Goal: Task Accomplishment & Management: Manage account settings

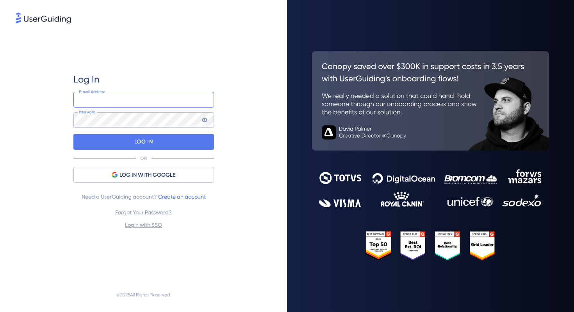
click at [113, 96] on input "email" at bounding box center [143, 100] width 141 height 16
type input "y.kuramochi@medii.jp"
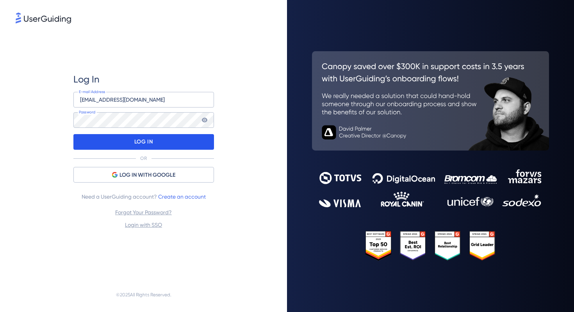
click at [136, 139] on p "LOG IN" at bounding box center [143, 142] width 18 height 12
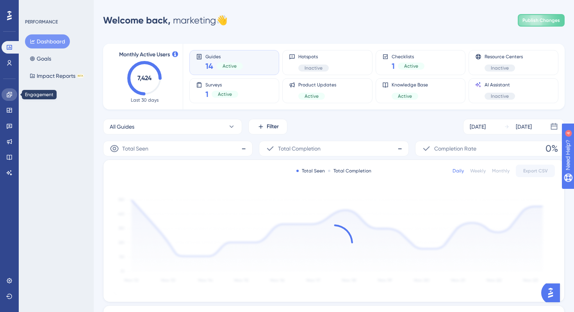
click at [7, 95] on icon at bounding box center [9, 94] width 6 height 6
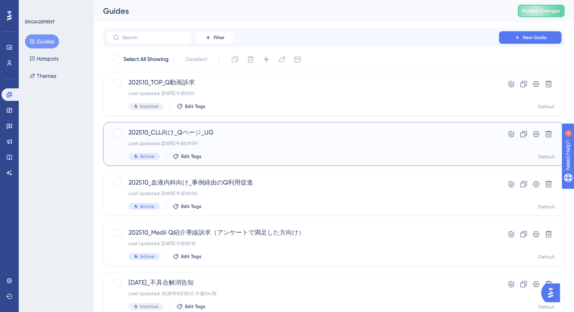
click at [292, 149] on div "202510_CLL向け_Qページ_UG Last Updated: 2025年10月07日 午前09:59 Active Edit Tags" at bounding box center [302, 144] width 348 height 32
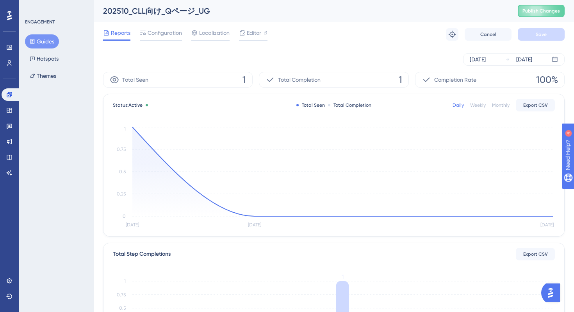
click at [309, 54] on div "Oct 06 2025 Oct 08 2025" at bounding box center [334, 59] width 462 height 12
click at [250, 37] on span "Editor" at bounding box center [254, 32] width 14 height 9
click at [43, 40] on button "Guides" at bounding box center [42, 41] width 34 height 14
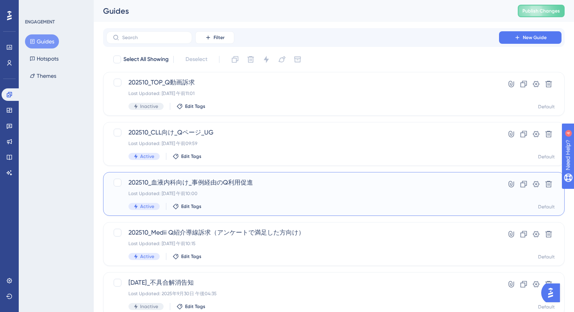
click at [257, 207] on div "Active Edit Tags" at bounding box center [302, 206] width 348 height 7
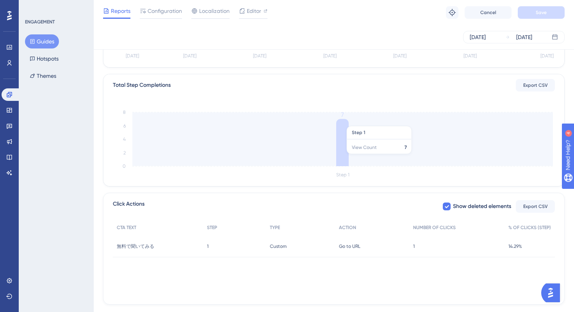
scroll to position [183, 0]
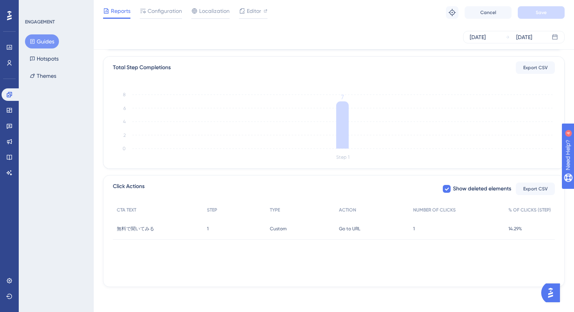
click at [315, 255] on div "CTA TEXT STEP TYPE ACTION NUMBER OF CLICKS % OF CLICKS (STEP) 無料で聞いてみる 無料で聞いてみる…" at bounding box center [334, 241] width 442 height 78
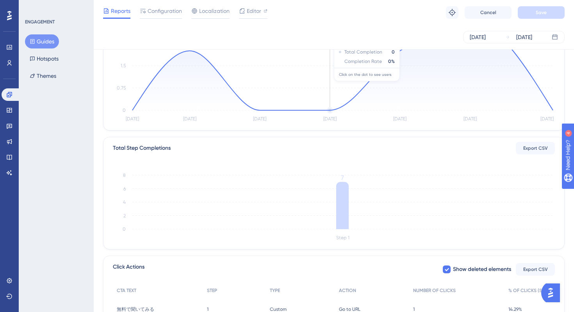
scroll to position [104, 0]
click at [48, 38] on button "Guides" at bounding box center [42, 41] width 34 height 14
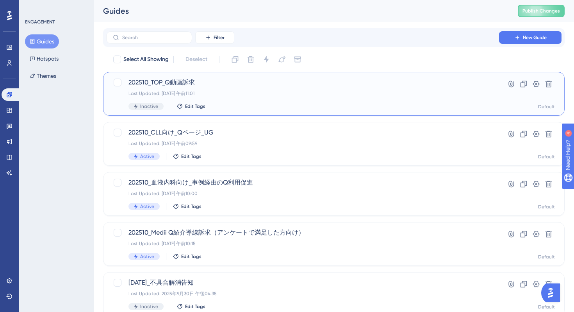
click at [268, 98] on div "202510_TOP_Q動画訴求 Last Updated: 2025年10月08日 午前11:01 Inactive Edit Tags" at bounding box center [302, 94] width 348 height 32
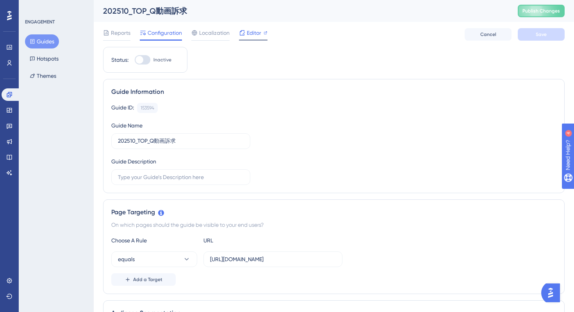
click at [257, 30] on span "Editor" at bounding box center [254, 32] width 14 height 9
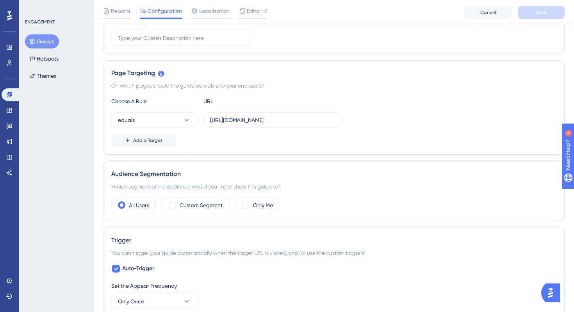
scroll to position [167, 0]
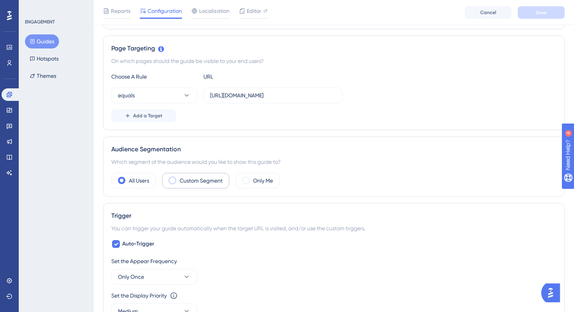
click at [185, 180] on label "Custom Segment" at bounding box center [201, 180] width 43 height 9
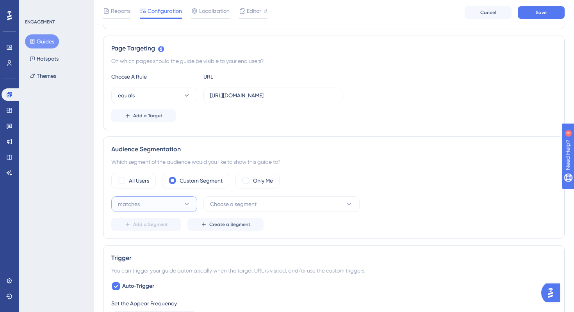
click at [166, 205] on button "matches" at bounding box center [154, 204] width 86 height 16
click at [161, 226] on div "matches matches" at bounding box center [154, 228] width 63 height 16
click at [259, 202] on button "Choose a segment" at bounding box center [281, 204] width 156 height 16
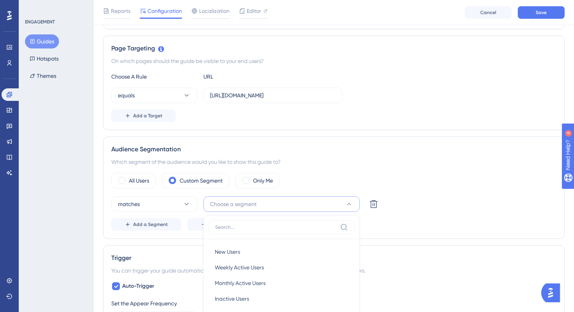
scroll to position [298, 0]
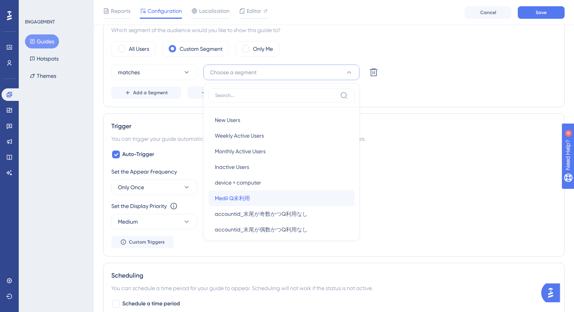
click at [268, 199] on div "Medii Q未利用 Medii Q未利用" at bounding box center [282, 198] width 134 height 16
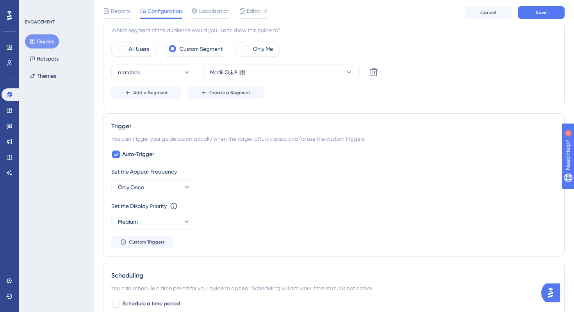
click at [303, 189] on div "Set the Appear Frequency Only Once" at bounding box center [333, 181] width 445 height 28
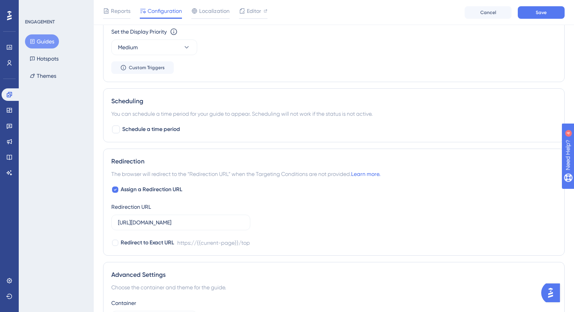
scroll to position [476, 0]
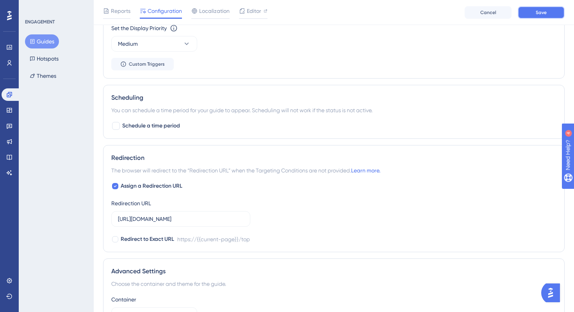
click at [539, 18] on button "Save" at bounding box center [541, 12] width 47 height 12
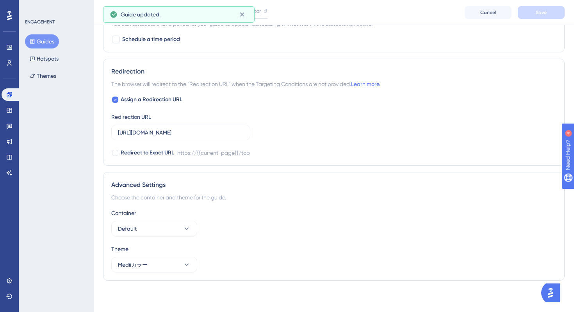
scroll to position [0, 0]
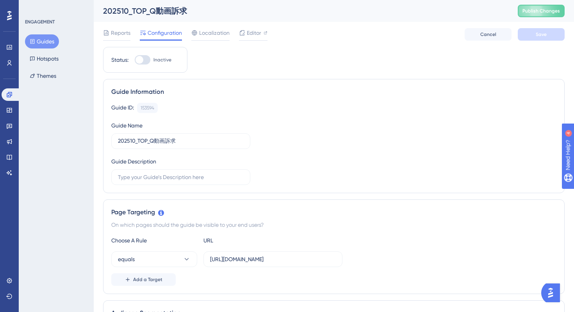
click at [168, 8] on div "202510_TOP_Q動画訴求" at bounding box center [300, 10] width 395 height 11
copy div "202510_TOP_Q動画訴求"
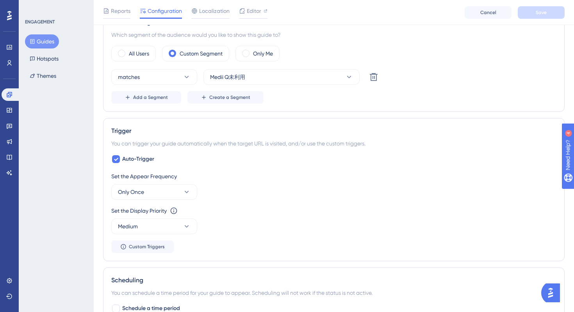
scroll to position [296, 0]
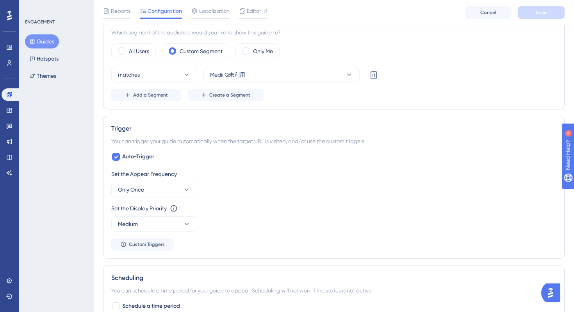
click at [275, 221] on div "Set the Display Priority This option will set the display priority between auto…" at bounding box center [333, 217] width 445 height 28
click at [178, 194] on button "Only Once" at bounding box center [154, 190] width 86 height 16
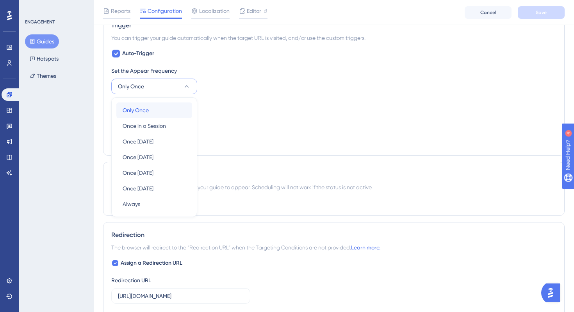
click at [153, 109] on div "Only Once Only Once" at bounding box center [154, 110] width 63 height 16
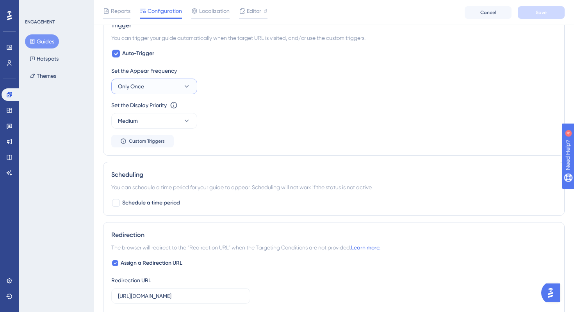
click at [165, 87] on button "Only Once" at bounding box center [154, 86] width 86 height 16
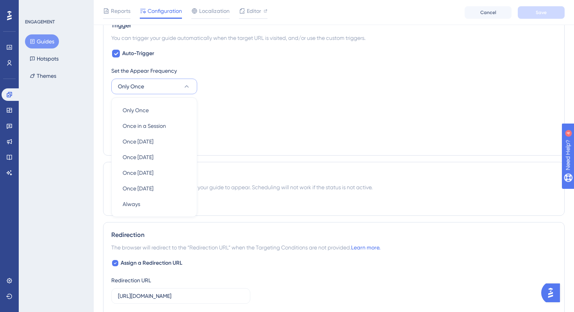
scroll to position [400, 0]
click at [154, 127] on span "Once in a Session" at bounding box center [144, 124] width 43 height 9
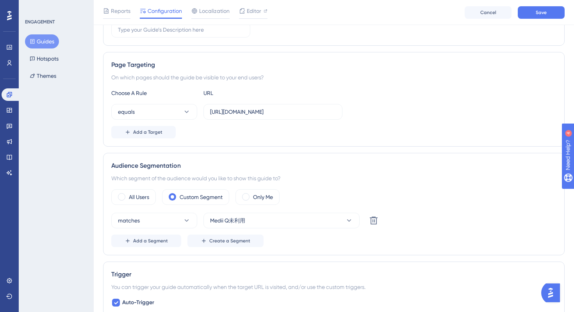
scroll to position [100, 0]
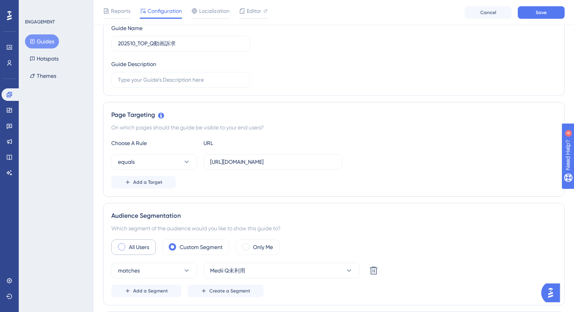
click at [130, 245] on label "All Users" at bounding box center [139, 246] width 20 height 9
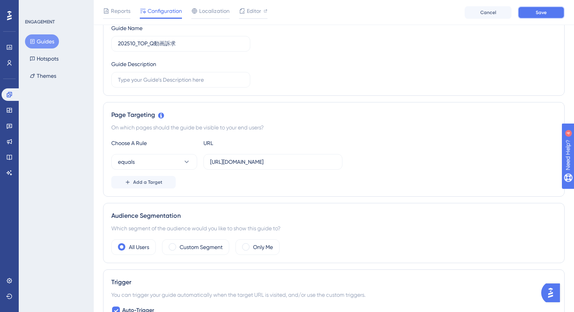
click at [544, 12] on span "Save" at bounding box center [541, 12] width 11 height 6
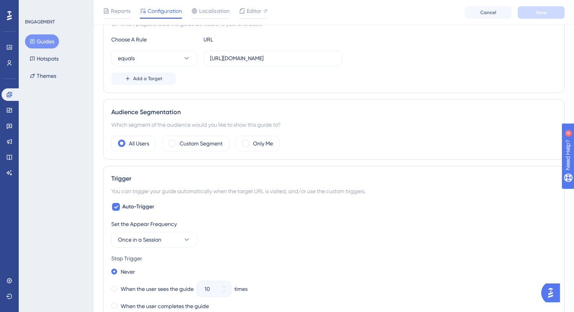
scroll to position [99, 0]
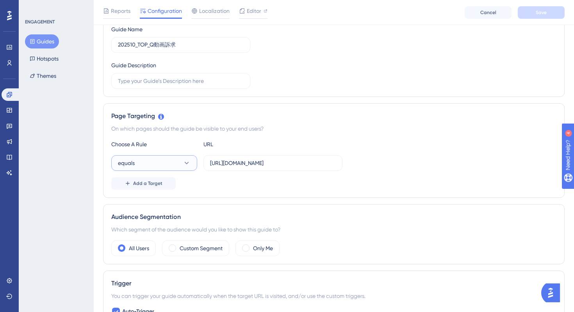
click at [147, 164] on button "equals" at bounding box center [154, 163] width 86 height 16
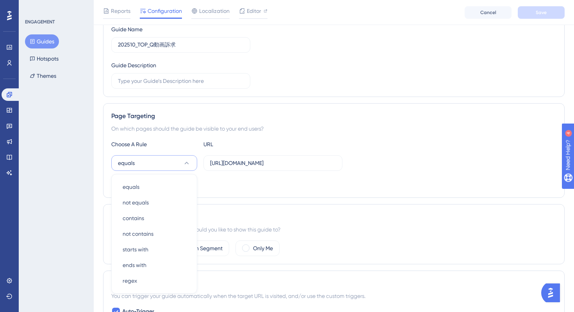
scroll to position [177, 0]
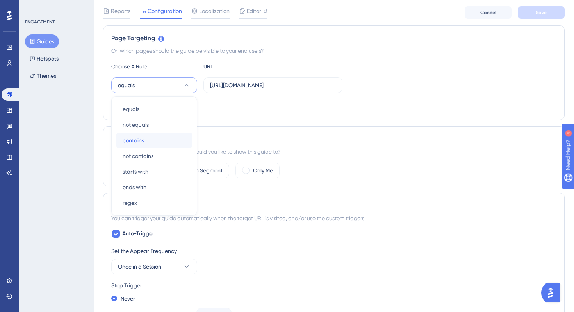
click at [148, 137] on div "contains contains" at bounding box center [154, 140] width 63 height 16
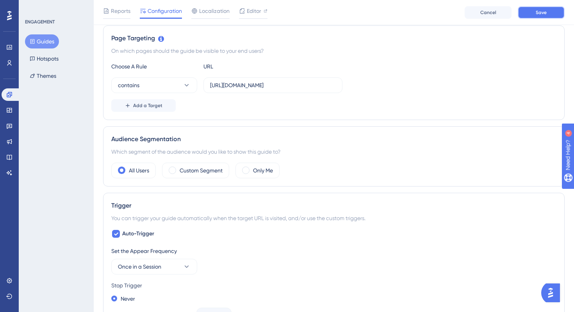
click at [544, 10] on span "Save" at bounding box center [541, 12] width 11 height 6
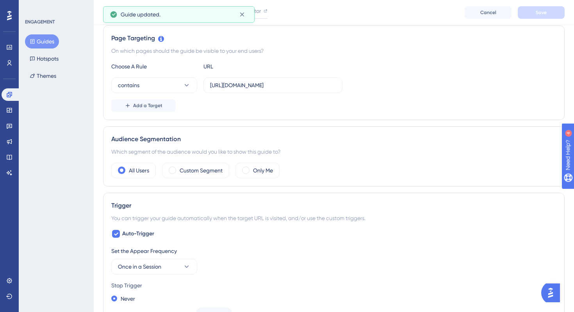
scroll to position [0, 0]
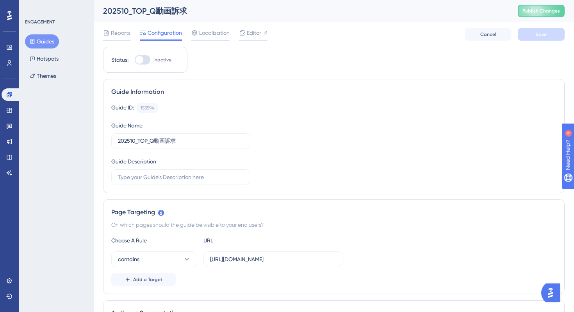
click at [147, 60] on div at bounding box center [143, 59] width 16 height 9
click at [135, 60] on input "Inactive" at bounding box center [134, 60] width 0 height 0
checkbox input "true"
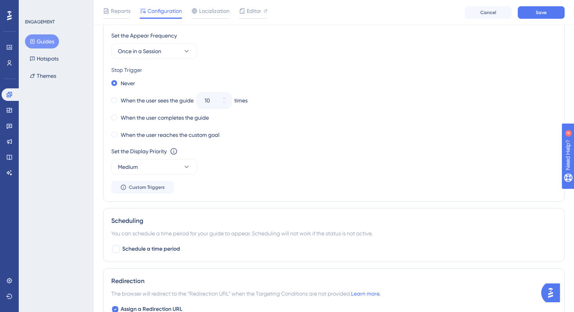
scroll to position [506, 0]
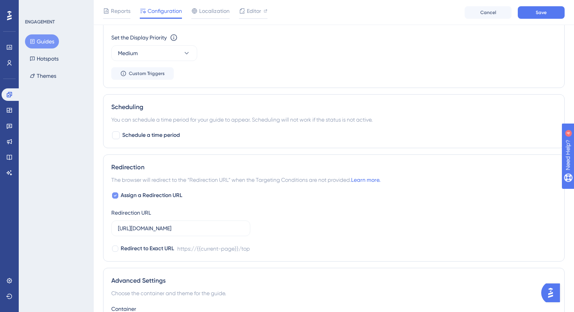
click at [115, 194] on icon at bounding box center [115, 195] width 3 height 6
checkbox input "false"
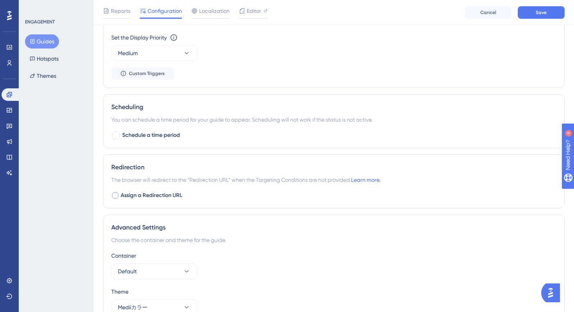
scroll to position [548, 0]
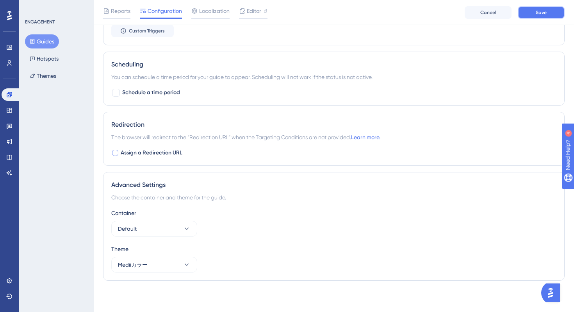
click at [539, 9] on button "Save" at bounding box center [541, 12] width 47 height 12
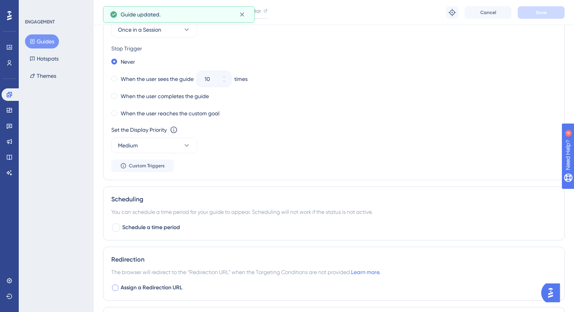
scroll to position [0, 0]
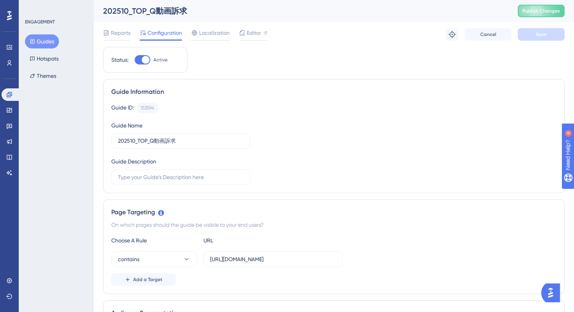
click at [46, 43] on button "Guides" at bounding box center [42, 41] width 34 height 14
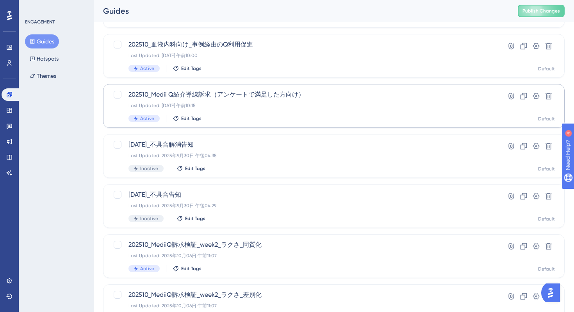
scroll to position [174, 0]
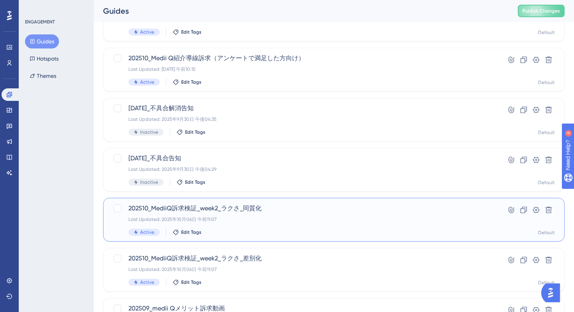
click at [308, 220] on div "Last Updated: 2025年10月06日 午前11:07" at bounding box center [302, 219] width 348 height 6
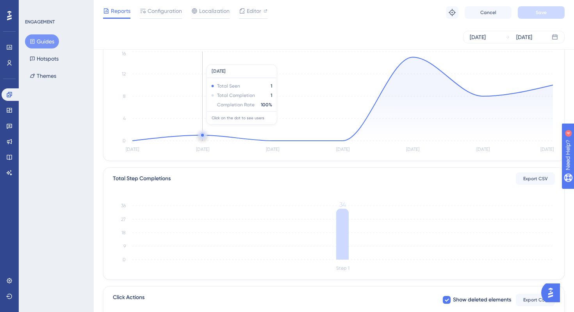
scroll to position [183, 0]
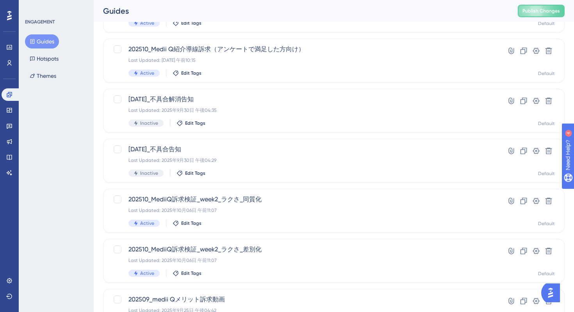
scroll to position [174, 0]
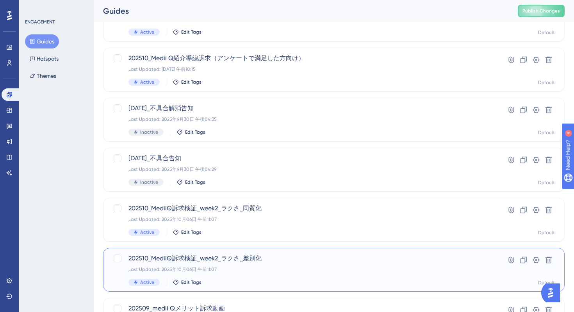
click at [286, 262] on span "202510_MediiQ訴求検証_week2_ラクさ_差別化" at bounding box center [302, 257] width 348 height 9
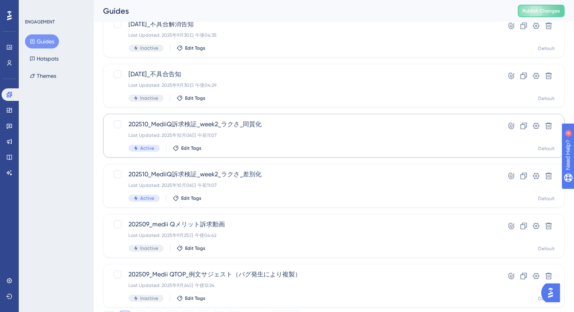
scroll to position [249, 0]
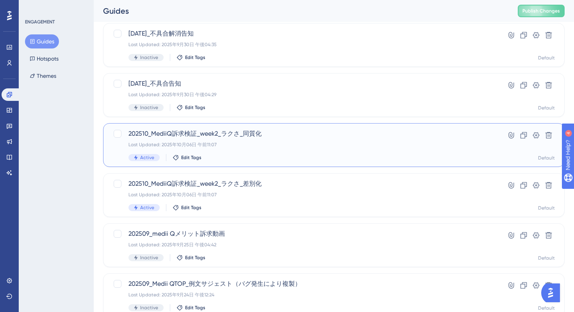
click at [299, 134] on span "202510_MediiQ訴求検証_week2_ラクさ_同質化" at bounding box center [302, 133] width 348 height 9
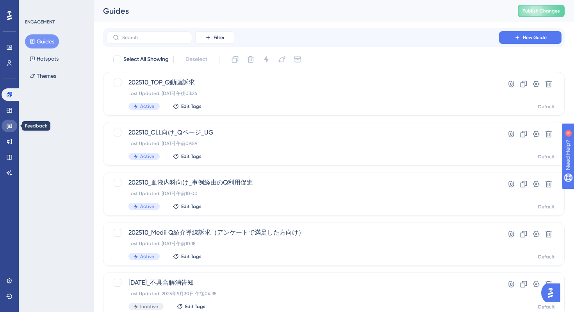
click at [8, 126] on icon at bounding box center [9, 126] width 5 height 5
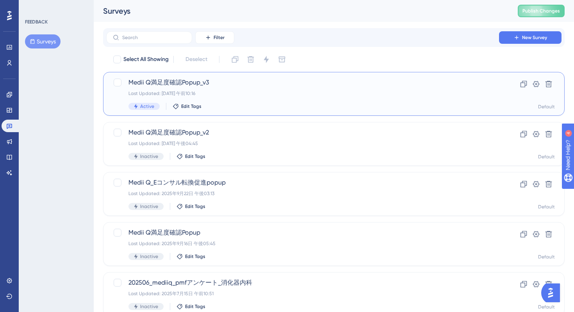
click at [246, 90] on div "Last Updated: 2025年10月07日 午前10:16" at bounding box center [302, 93] width 348 height 6
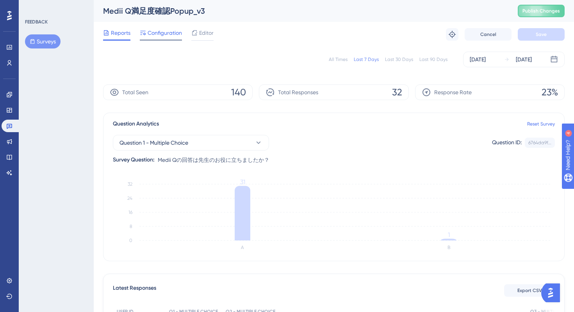
click at [166, 32] on span "Configuration" at bounding box center [165, 32] width 34 height 9
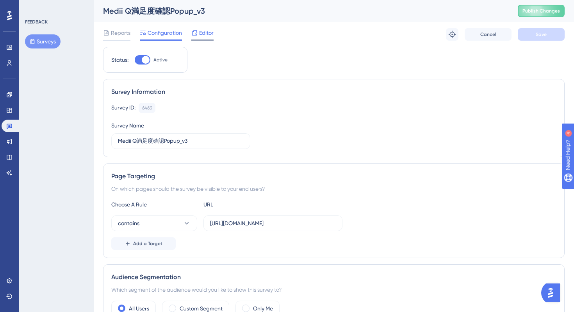
click at [206, 32] on span "Editor" at bounding box center [206, 32] width 14 height 9
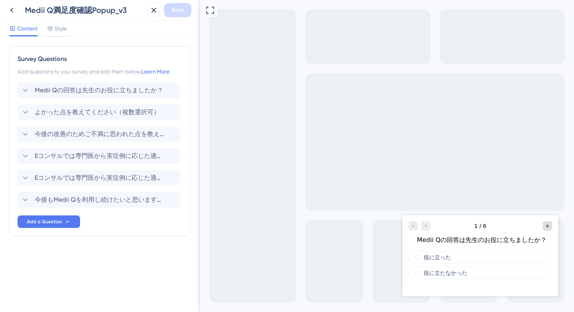
click at [67, 26] on div "Content Style" at bounding box center [100, 29] width 200 height 16
click at [65, 27] on span "Style" at bounding box center [61, 28] width 12 height 9
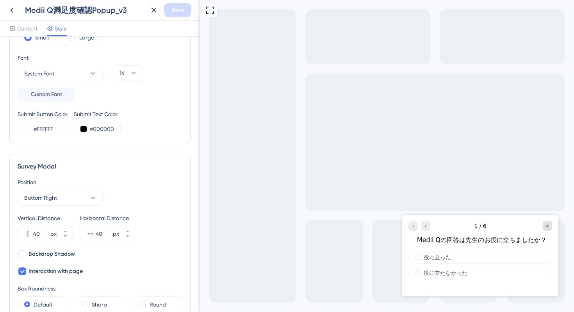
scroll to position [130, 0]
click at [26, 24] on span "Content" at bounding box center [27, 28] width 20 height 9
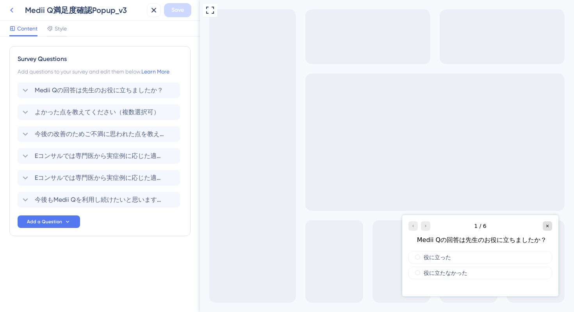
click at [10, 11] on icon at bounding box center [11, 9] width 9 height 9
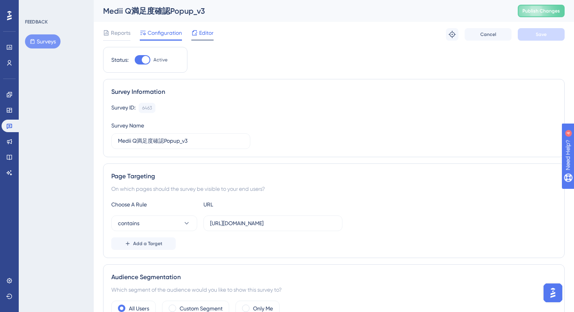
click at [205, 35] on span "Editor" at bounding box center [206, 32] width 14 height 9
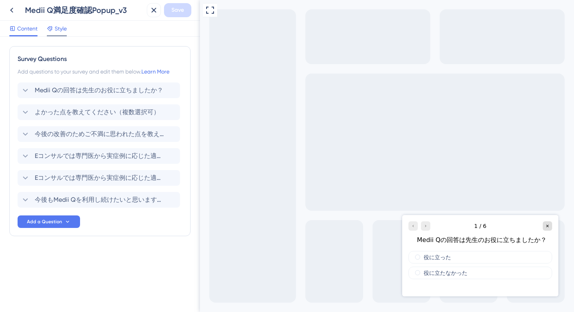
click at [59, 29] on span "Style" at bounding box center [61, 28] width 12 height 9
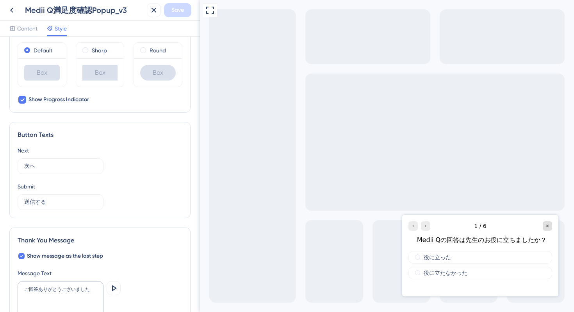
scroll to position [256, 0]
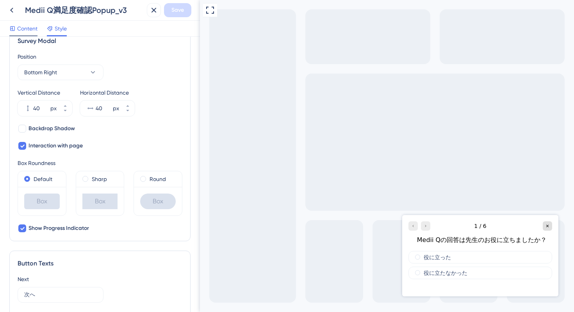
click at [18, 25] on span "Content" at bounding box center [27, 28] width 20 height 9
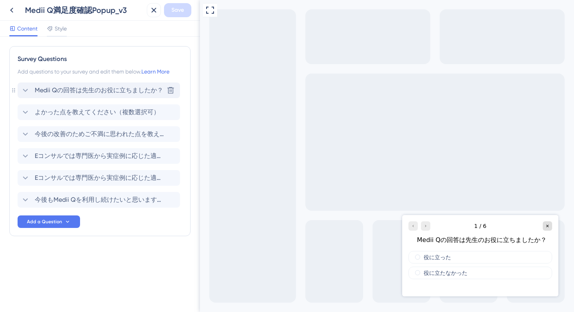
click at [72, 90] on span "Medii Qの回答は先生のお役に立ちましたか？" at bounding box center [99, 90] width 128 height 9
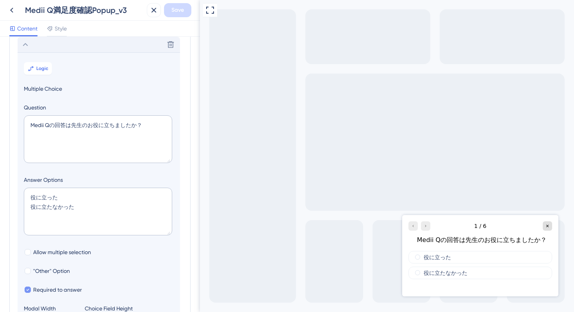
scroll to position [251, 0]
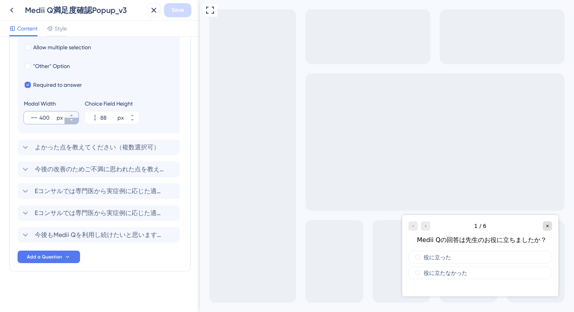
click at [73, 120] on icon at bounding box center [71, 120] width 5 height 5
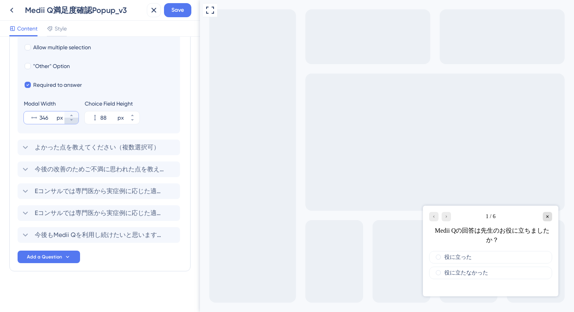
click at [73, 121] on icon at bounding box center [71, 120] width 5 height 5
click at [74, 114] on button "345 px" at bounding box center [71, 114] width 14 height 6
click at [74, 114] on button "346 px" at bounding box center [71, 114] width 14 height 6
click at [74, 114] on button "347 px" at bounding box center [71, 114] width 14 height 6
click at [74, 114] on button "348 px" at bounding box center [71, 114] width 14 height 6
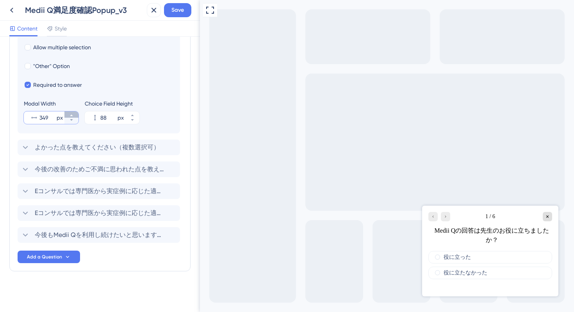
click at [74, 114] on button "349 px" at bounding box center [71, 114] width 14 height 6
click at [72, 120] on icon at bounding box center [71, 120] width 5 height 5
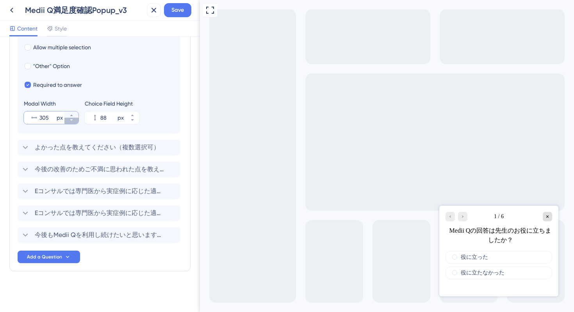
click at [72, 120] on icon at bounding box center [71, 120] width 5 height 5
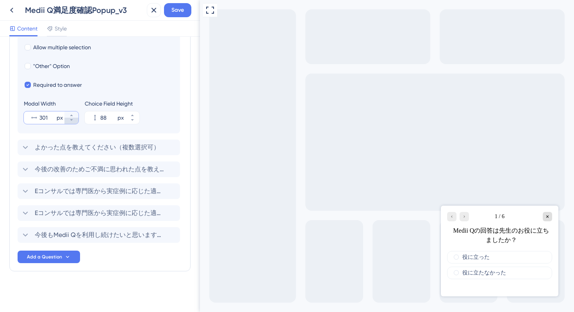
type input "300"
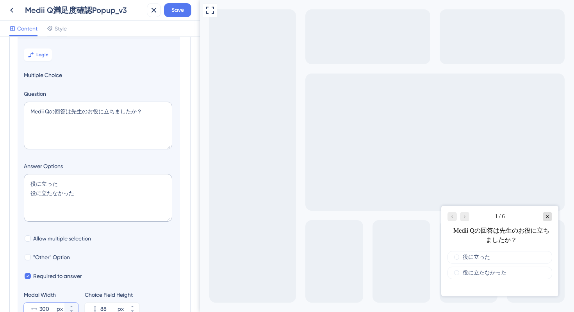
scroll to position [0, 0]
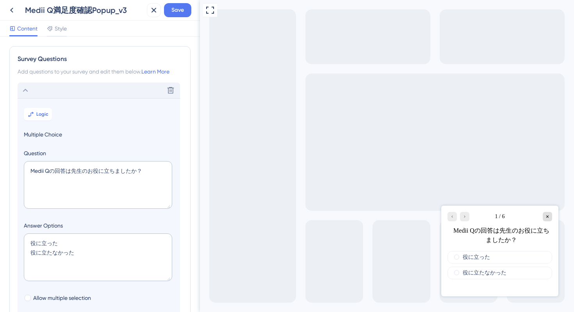
click at [92, 84] on div "Delete" at bounding box center [99, 90] width 162 height 16
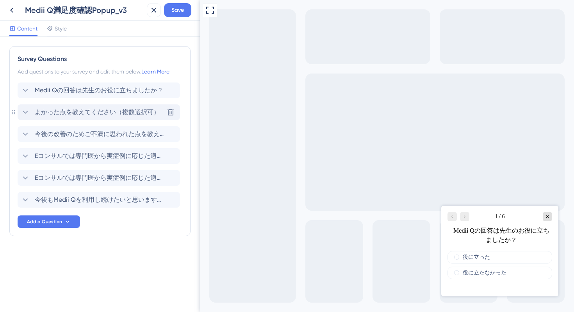
click at [104, 109] on span "よかった点を教えてください（複数選択可）" at bounding box center [97, 111] width 125 height 9
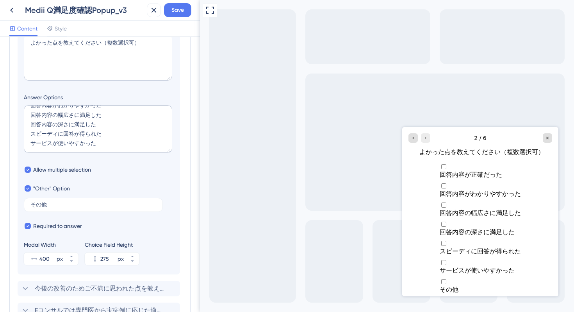
scroll to position [269, 0]
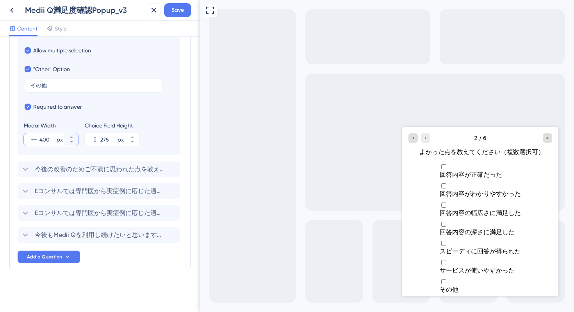
click at [42, 139] on input "400" at bounding box center [47, 139] width 16 height 9
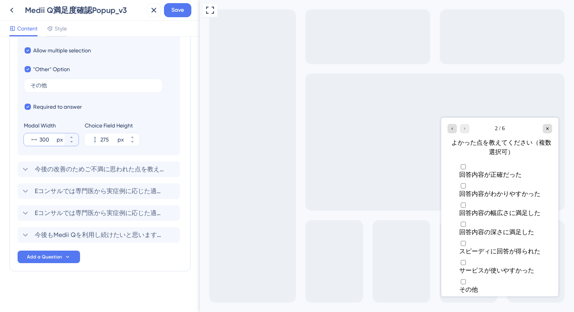
scroll to position [0, 0]
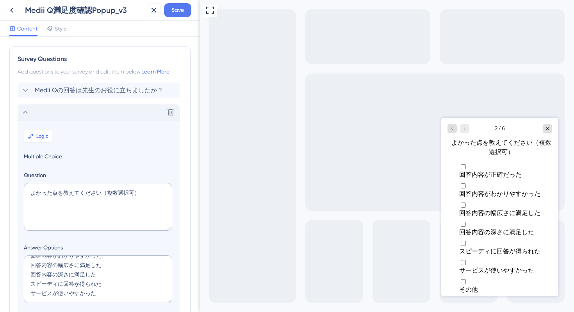
type input "300"
click at [27, 114] on icon at bounding box center [25, 111] width 9 height 9
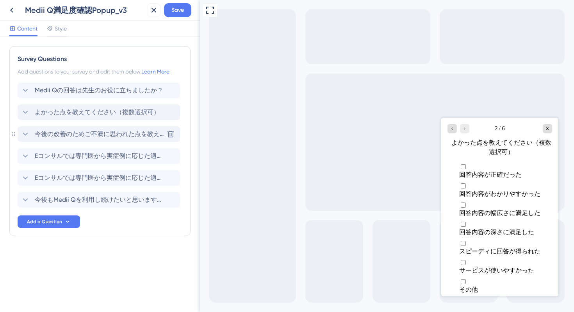
click at [27, 132] on icon at bounding box center [25, 133] width 9 height 9
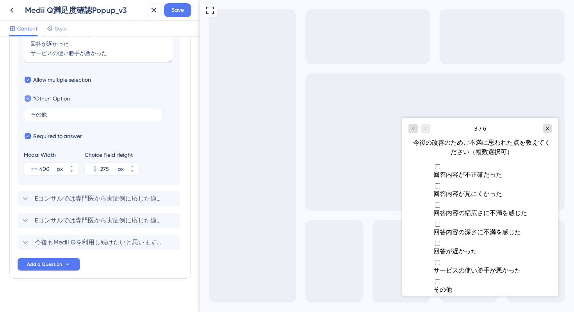
scroll to position [269, 0]
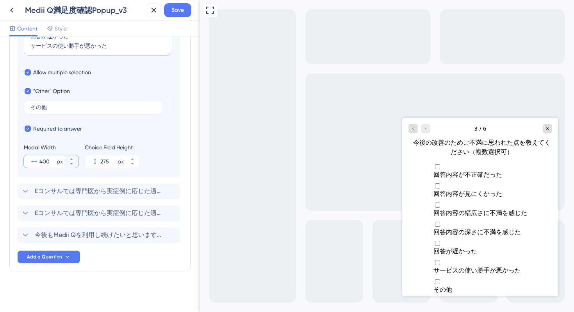
click at [43, 162] on input "400" at bounding box center [47, 161] width 16 height 9
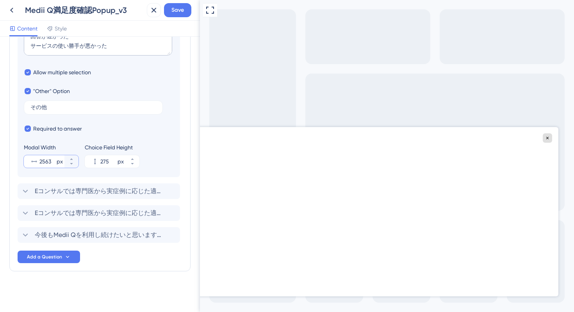
drag, startPoint x: 53, startPoint y: 160, endPoint x: 31, endPoint y: 160, distance: 21.9
click at [31, 160] on div "2563 px" at bounding box center [44, 161] width 41 height 12
click at [39, 160] on input "2563" at bounding box center [47, 161] width 16 height 9
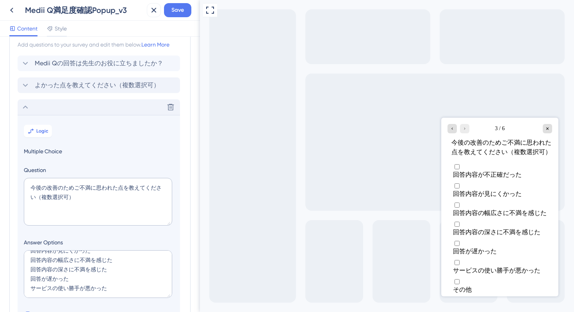
scroll to position [0, 0]
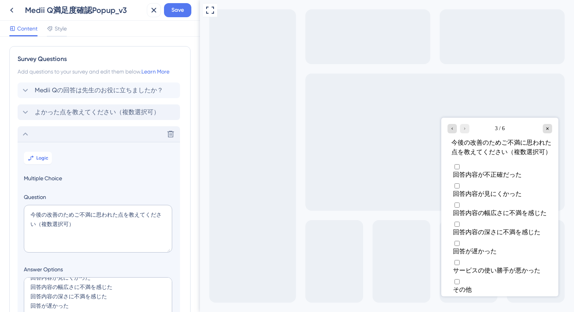
type input "300"
click at [26, 132] on icon at bounding box center [25, 133] width 9 height 9
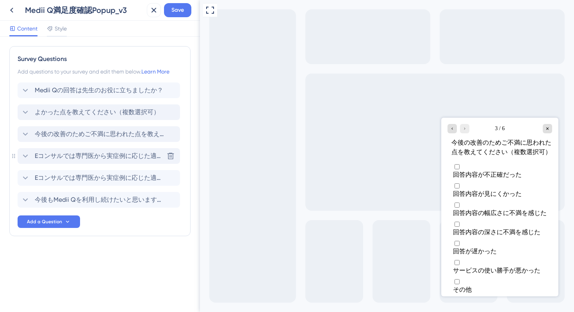
click at [23, 157] on icon at bounding box center [25, 155] width 9 height 9
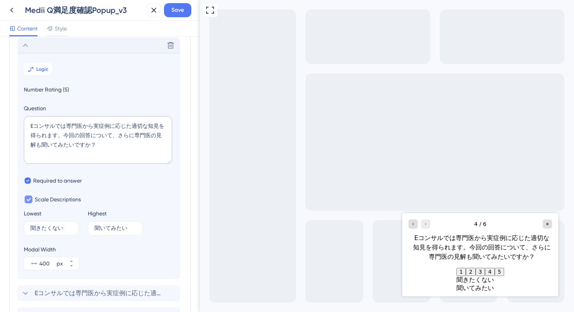
scroll to position [111, 0]
click at [44, 262] on input "400" at bounding box center [47, 262] width 16 height 9
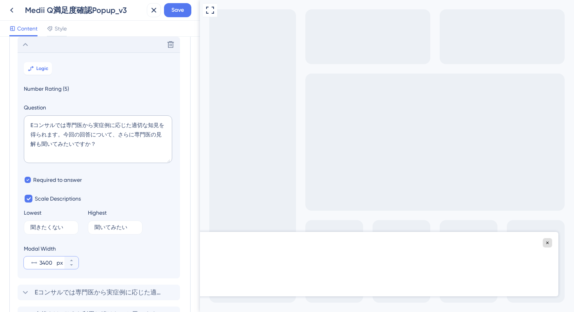
scroll to position [0, 0]
type input "400"
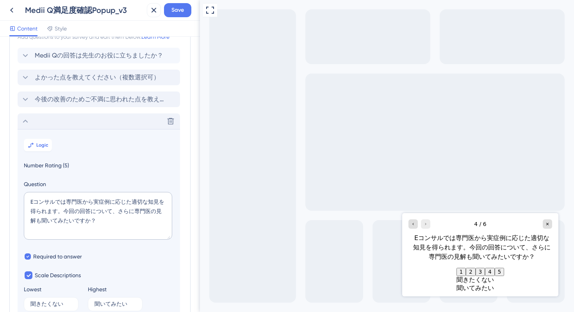
scroll to position [8, 0]
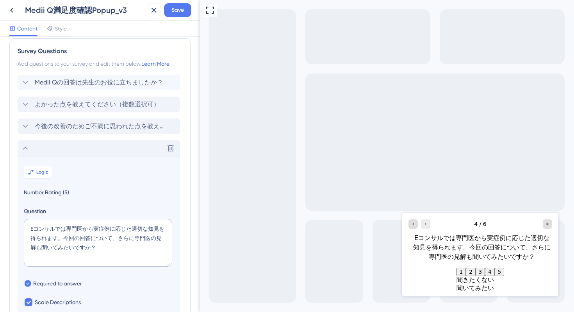
click at [56, 146] on div "Delete" at bounding box center [99, 148] width 162 height 16
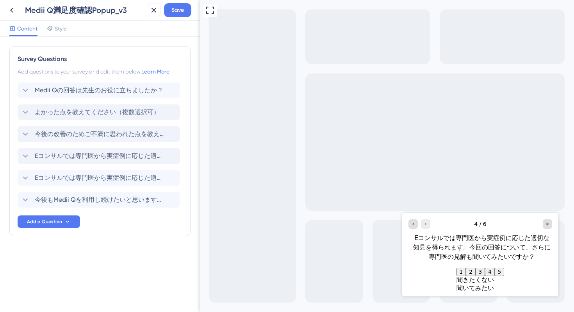
scroll to position [0, 0]
click at [53, 176] on span "Eコンサルでは専門医から実症例に応じた適切な知見を得られます。今回の回答で解消しきれなかった点を、専門医に相談してみたいですか？" at bounding box center [99, 177] width 129 height 9
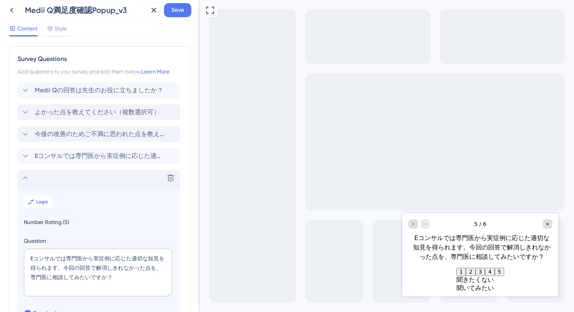
click at [60, 175] on div "Delete" at bounding box center [99, 178] width 162 height 16
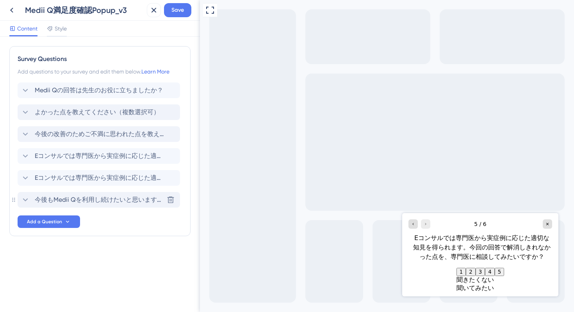
click at [54, 201] on span "今後もMedii Qを利用し続けたいと思いますか？ 10段階でご評価ください" at bounding box center [99, 199] width 129 height 9
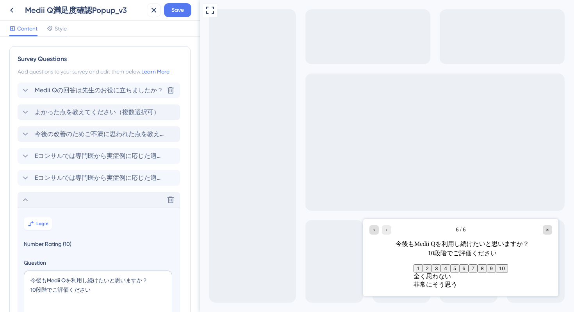
click at [74, 88] on span "Medii Qの回答は先生のお役に立ちましたか？" at bounding box center [99, 90] width 128 height 9
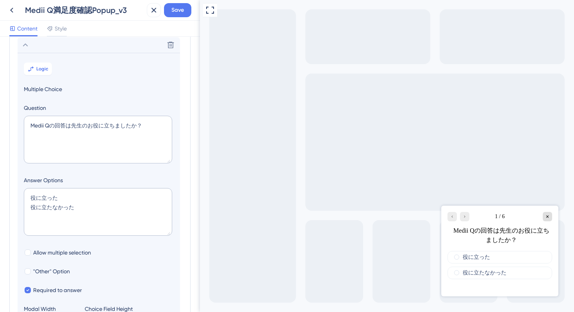
scroll to position [46, 0]
click at [172, 10] on span "Save" at bounding box center [177, 9] width 12 height 9
click at [14, 9] on icon at bounding box center [11, 9] width 9 height 9
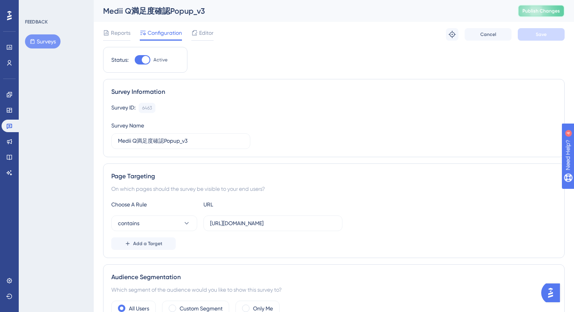
click at [528, 14] on button "Publish Changes" at bounding box center [541, 11] width 47 height 12
